Goal: Task Accomplishment & Management: Use online tool/utility

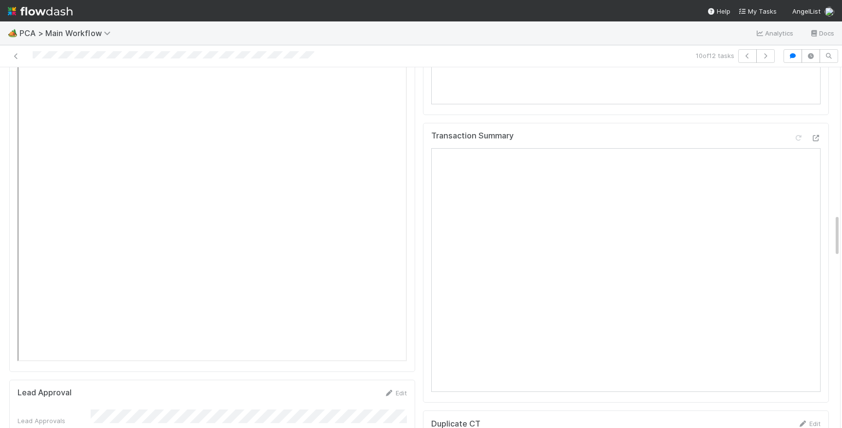
scroll to position [1207, 0]
click at [820, 170] on icon at bounding box center [816, 173] width 10 height 6
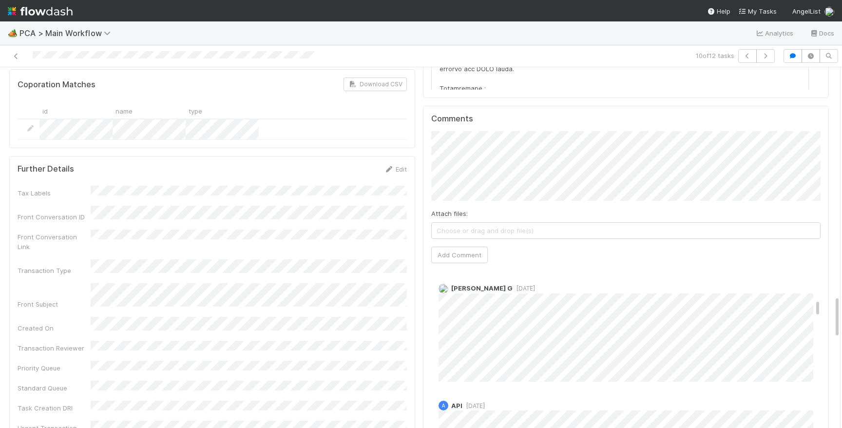
scroll to position [0, 0]
click at [453, 247] on button "Add Comment" at bounding box center [459, 255] width 57 height 17
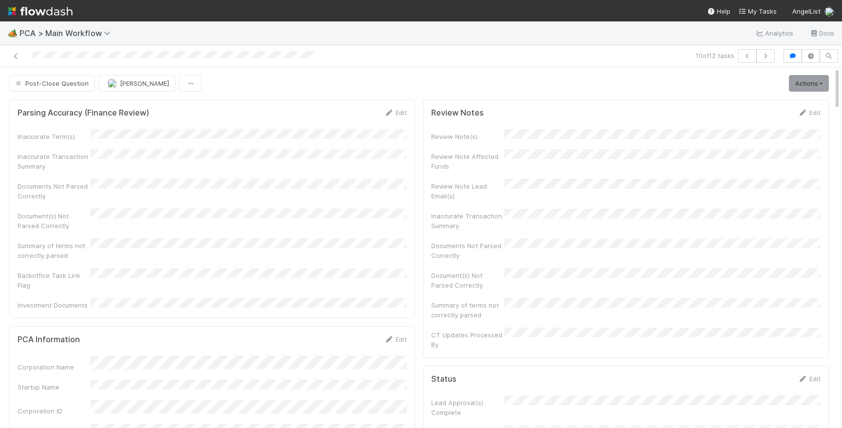
click at [65, 82] on span "Post-Close Question" at bounding box center [51, 83] width 75 height 8
click at [271, 193] on div at bounding box center [421, 214] width 842 height 428
click at [75, 87] on button "Post-Close Question" at bounding box center [52, 83] width 86 height 17
click at [103, 111] on div "Tax Review" at bounding box center [74, 108] width 137 height 18
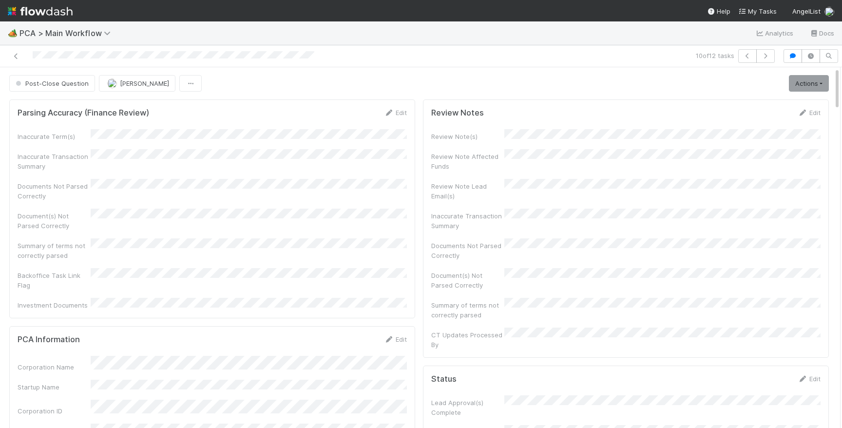
click at [150, 51] on div at bounding box center [174, 56] width 282 height 10
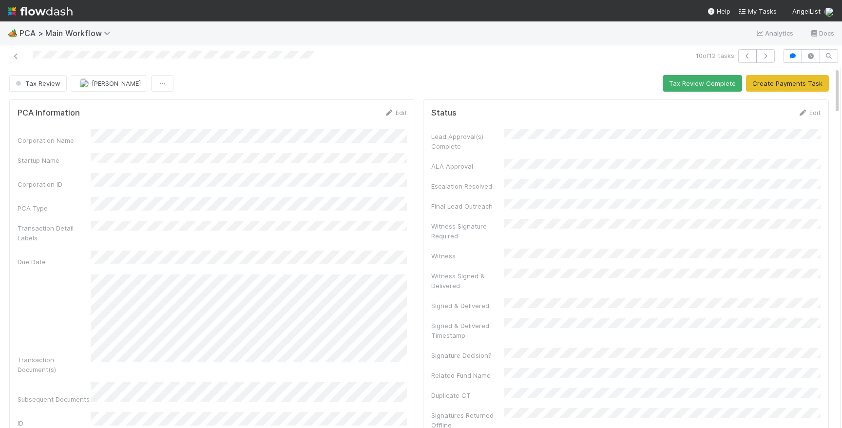
click at [150, 51] on div at bounding box center [174, 56] width 282 height 10
click at [103, 78] on button "[PERSON_NAME]" at bounding box center [109, 83] width 77 height 17
click at [131, 96] on div at bounding box center [134, 84] width 146 height 25
click at [125, 118] on div "[PERSON_NAME]" at bounding box center [134, 107] width 137 height 21
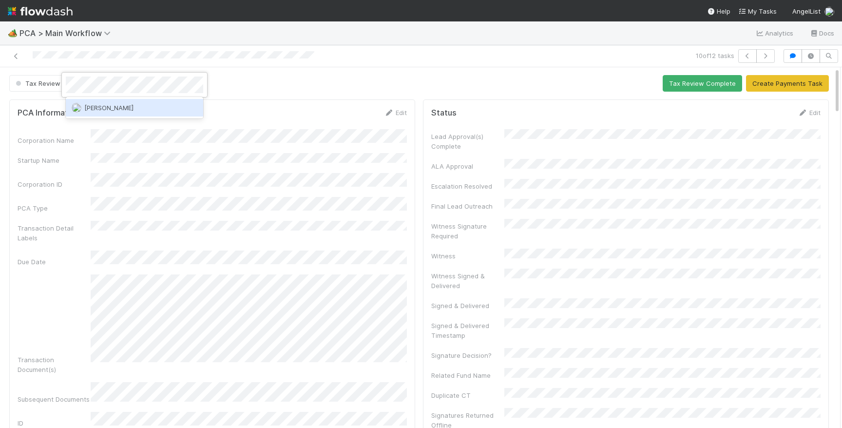
click at [132, 106] on div "[PERSON_NAME]" at bounding box center [134, 108] width 137 height 18
click at [244, 106] on div "PCA Information Edit Corporation Name Startup Name Corporation ID PCA Type Tran…" at bounding box center [212, 371] width 406 height 544
click at [58, 11] on img at bounding box center [40, 11] width 65 height 17
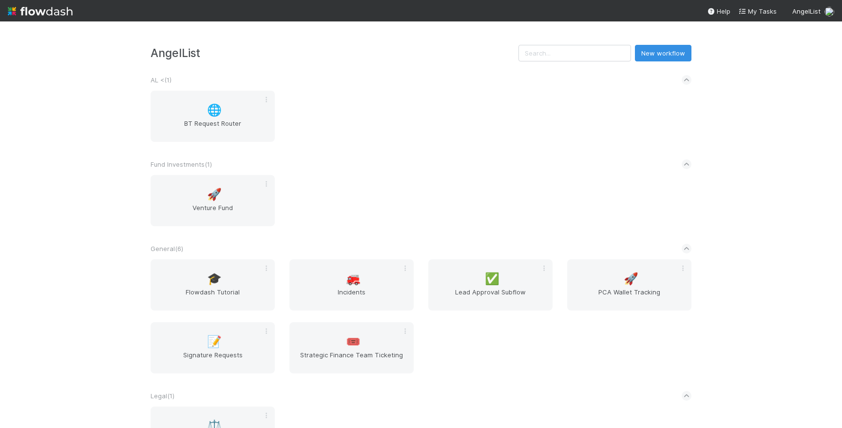
scroll to position [210, 0]
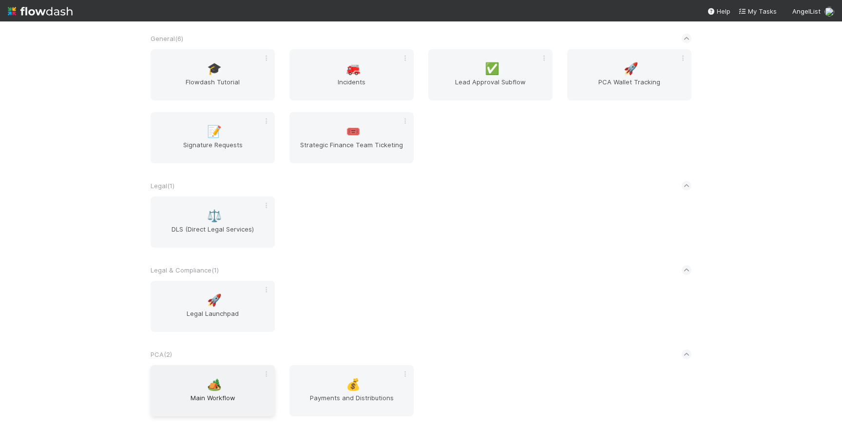
click at [222, 385] on div "🏕️ Main Workflow" at bounding box center [213, 390] width 124 height 51
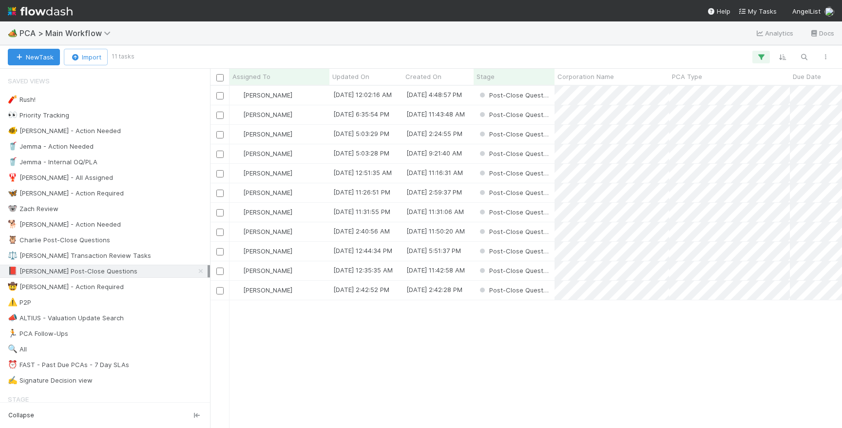
scroll to position [342, 632]
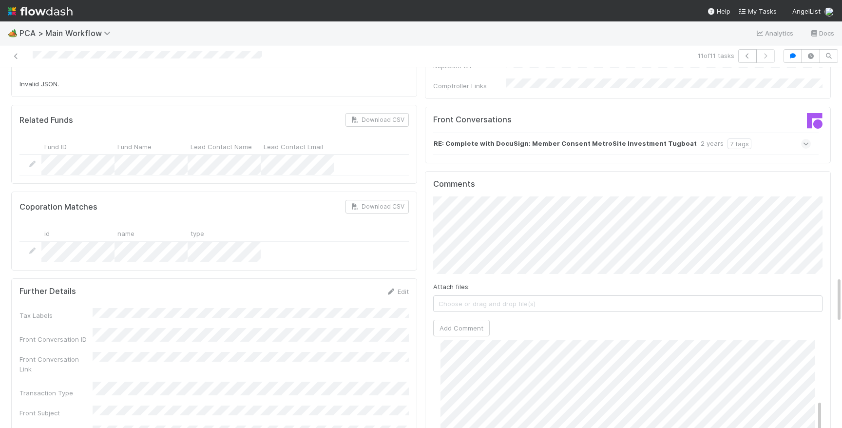
scroll to position [248, 0]
click at [470, 359] on button "Add Comment" at bounding box center [461, 367] width 57 height 17
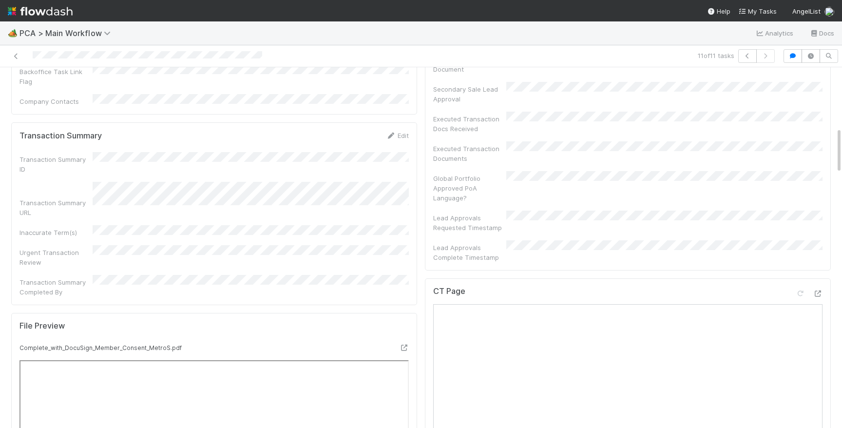
scroll to position [0, 0]
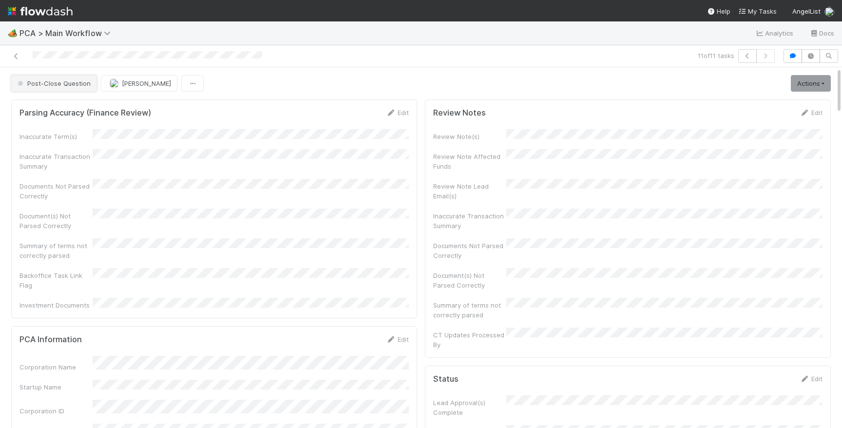
click at [77, 85] on span "Post-Close Question" at bounding box center [53, 83] width 75 height 8
click at [117, 88] on button "[PERSON_NAME]" at bounding box center [144, 83] width 77 height 17
click at [44, 13] on img at bounding box center [40, 11] width 65 height 17
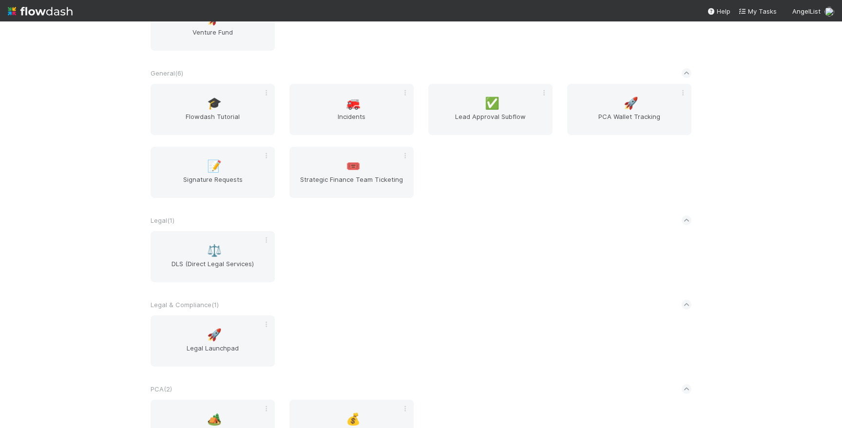
scroll to position [210, 0]
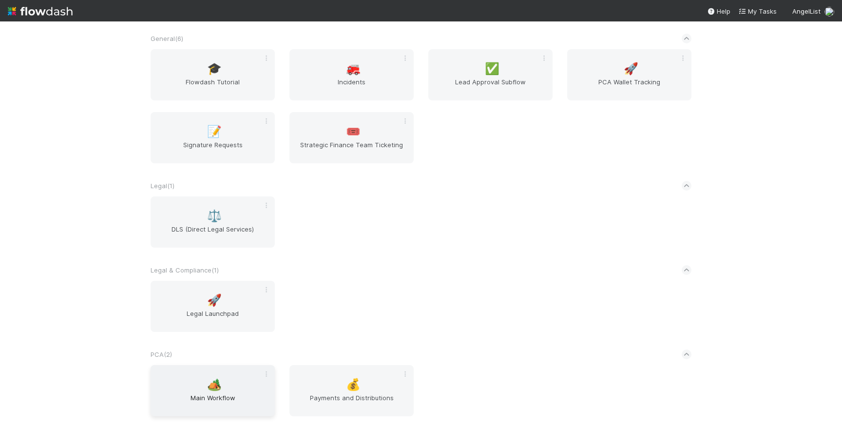
click at [217, 377] on div "🏕️ Main Workflow" at bounding box center [213, 390] width 124 height 51
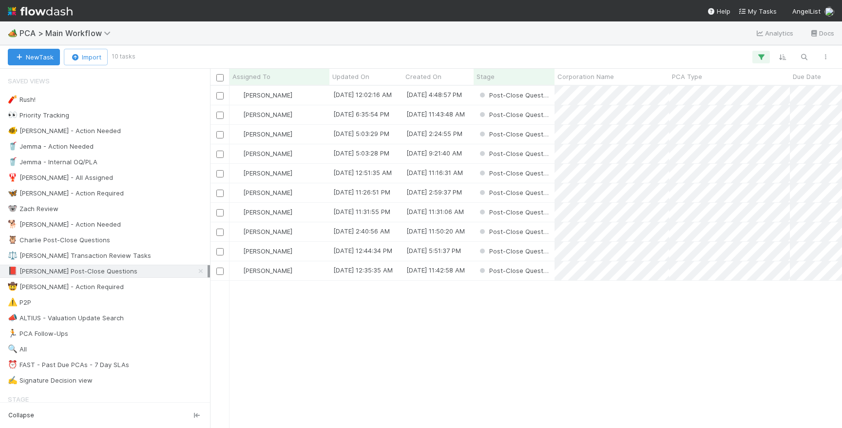
scroll to position [342, 632]
